Goal: Transaction & Acquisition: Purchase product/service

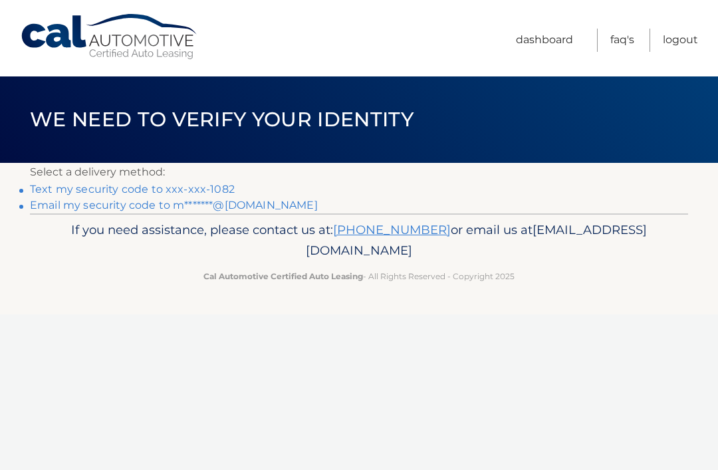
click at [189, 186] on link "Text my security code to xxx-xxx-1082" at bounding box center [132, 189] width 205 height 13
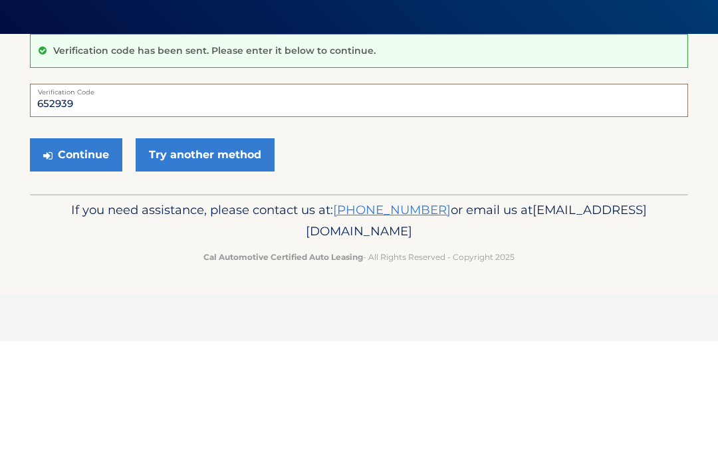
type input "652939"
click at [88, 267] on button "Continue" at bounding box center [76, 283] width 92 height 33
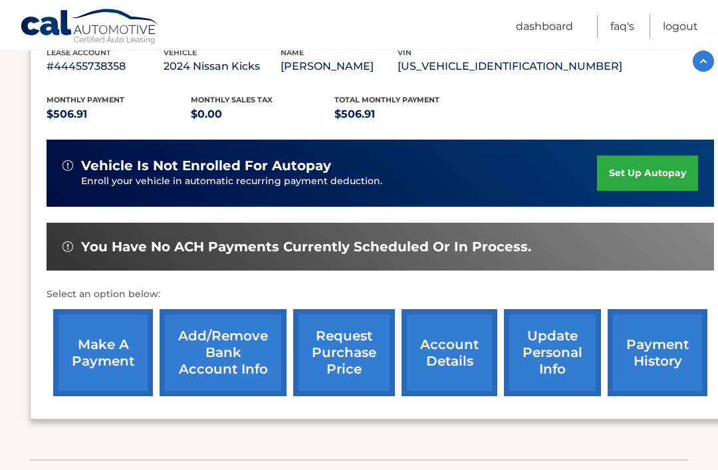
scroll to position [246, 0]
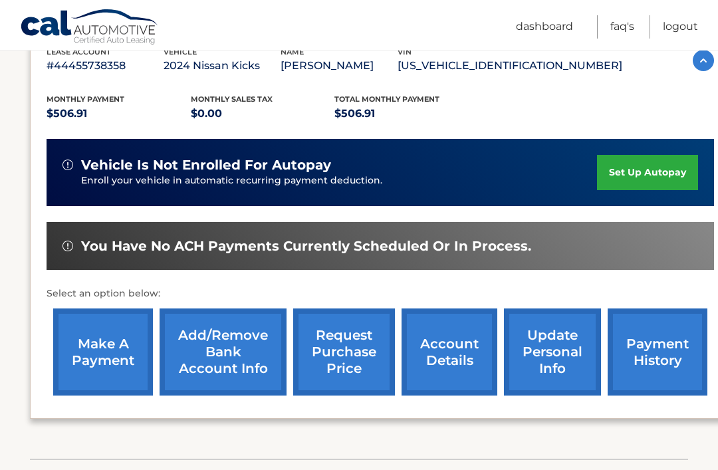
click at [90, 348] on link "make a payment" at bounding box center [103, 352] width 100 height 87
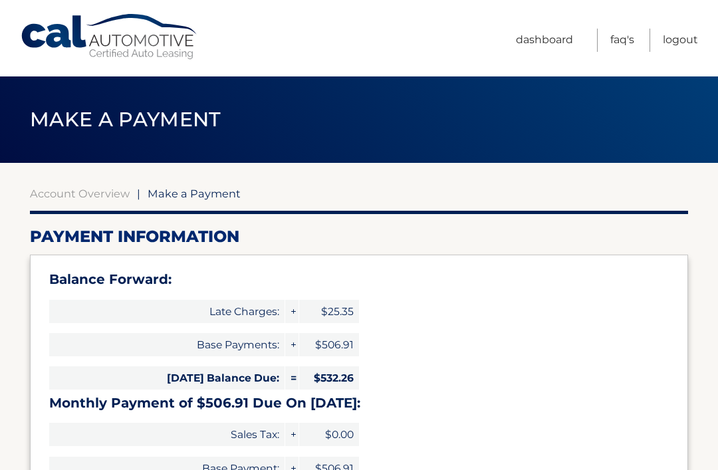
select select "MmU5ZmY2MjItODQzMy00ODYyLWI4OGMtODZhZTEwMzgyMDJh"
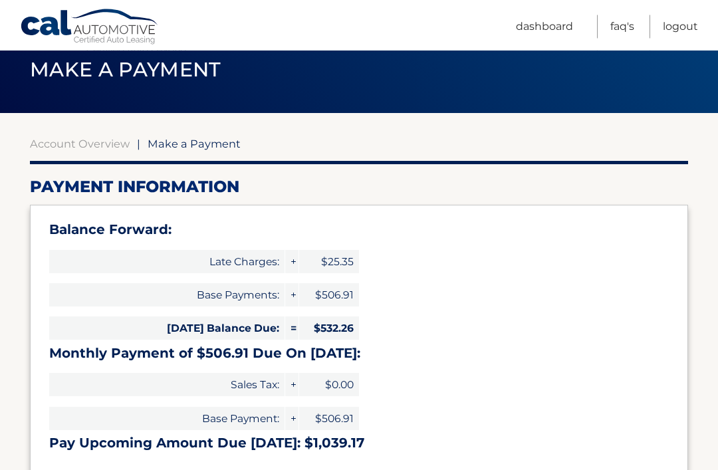
scroll to position [51, 0]
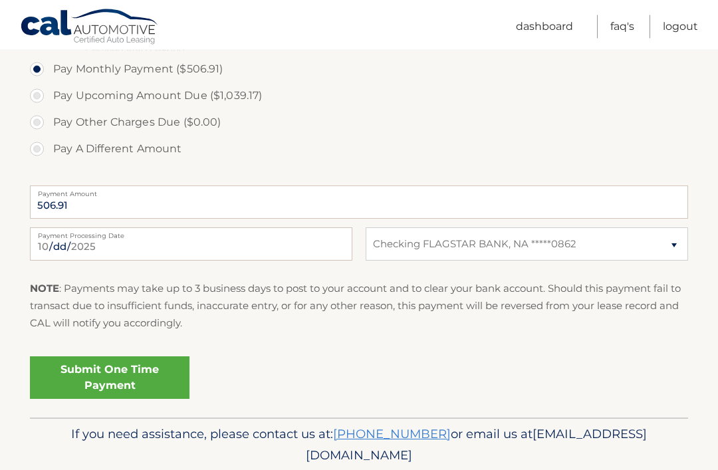
click at [125, 361] on link "Submit One Time Payment" at bounding box center [110, 378] width 160 height 43
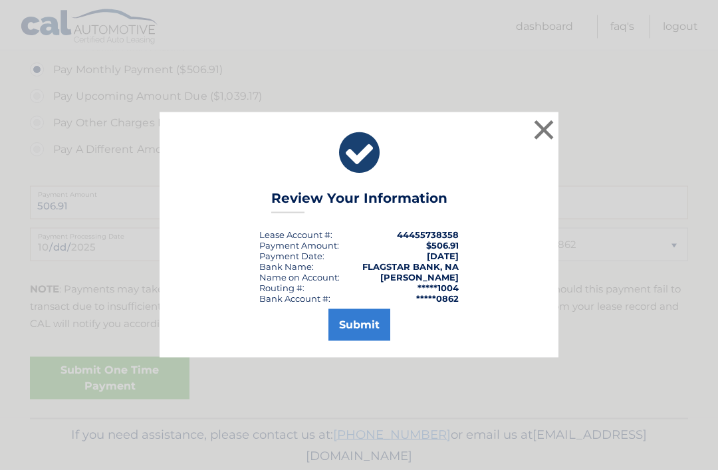
scroll to position [521, 0]
click at [358, 341] on button "Submit" at bounding box center [359, 325] width 62 height 32
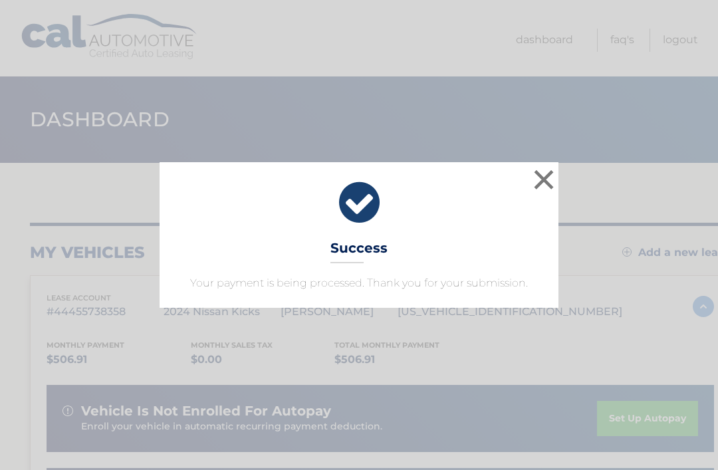
click at [548, 179] on button "×" at bounding box center [544, 179] width 27 height 27
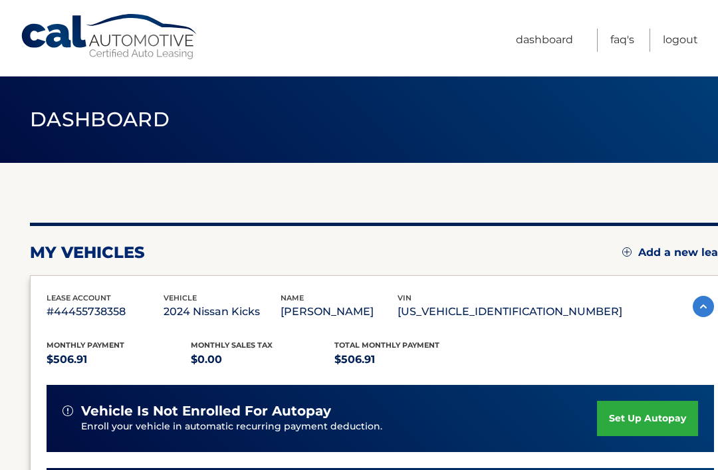
click at [682, 43] on link "Logout" at bounding box center [680, 40] width 35 height 23
